Goal: Find specific page/section

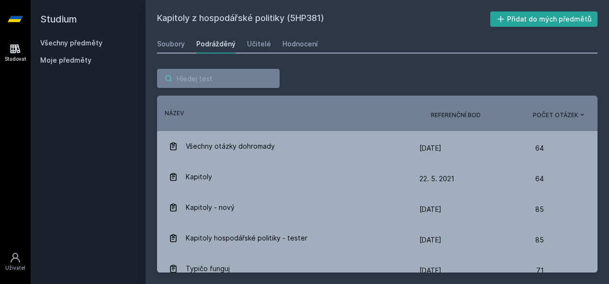
click at [184, 79] on input "search" at bounding box center [218, 78] width 123 height 19
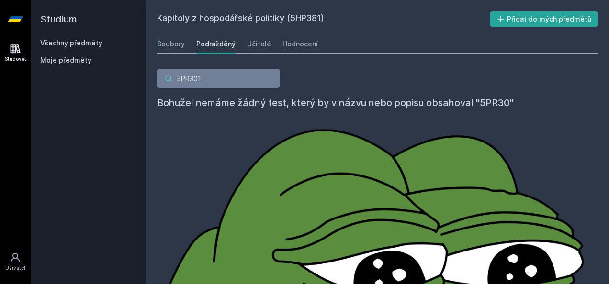
type input "5PR301"
drag, startPoint x: 208, startPoint y: 79, endPoint x: 156, endPoint y: 79, distance: 51.7
click at [156, 79] on div "5PR301 Bohužel nemáme žádný test, který by v názvu nebo popisu obsahoval "5PR30…" at bounding box center [377, 170] width 463 height 227
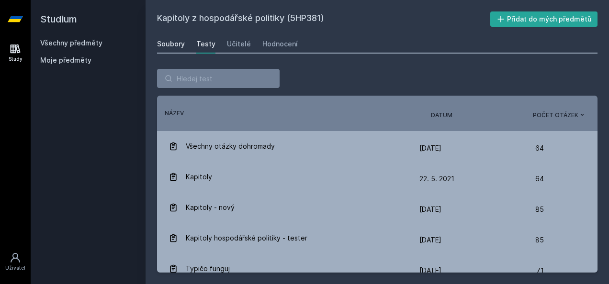
click at [164, 41] on div "Soubory" at bounding box center [171, 44] width 28 height 10
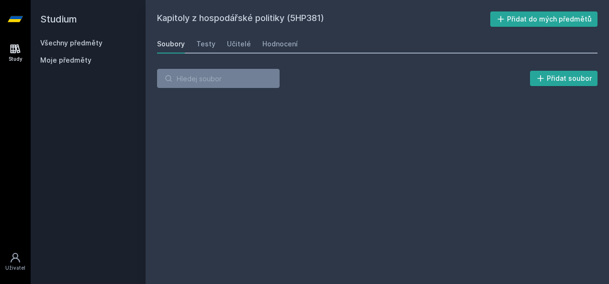
click at [70, 43] on link "Všechny předměty" at bounding box center [71, 43] width 62 height 8
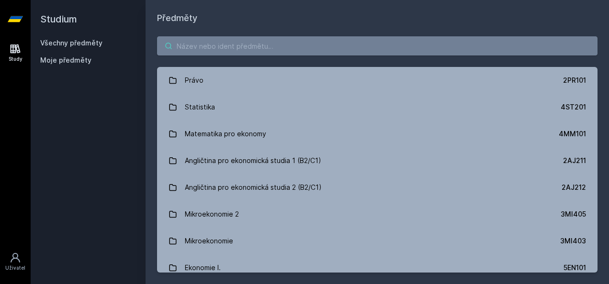
click at [211, 48] on input "search" at bounding box center [377, 45] width 440 height 19
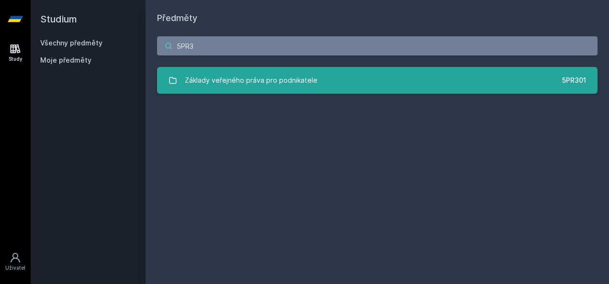
type input "5PR3"
click at [247, 76] on div "Základy veřejného práva pro podnikatele" at bounding box center [251, 80] width 133 height 19
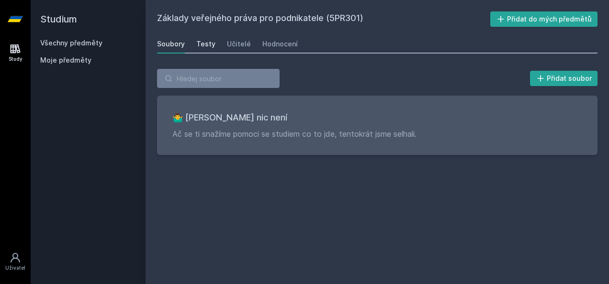
click at [202, 45] on div "Testy" at bounding box center [205, 44] width 19 height 10
click at [233, 40] on div "Učitelé" at bounding box center [239, 44] width 24 height 10
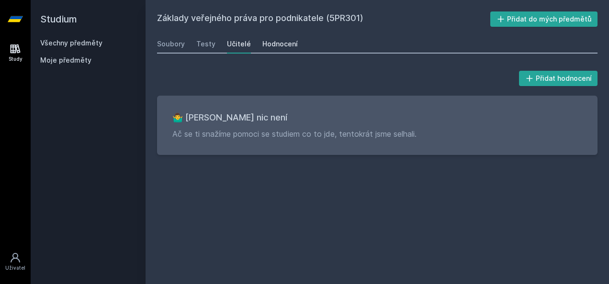
click at [280, 42] on div "Hodnocení" at bounding box center [279, 44] width 35 height 10
